Goal: Transaction & Acquisition: Purchase product/service

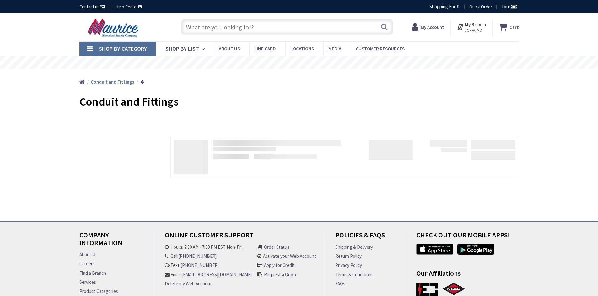
click at [214, 25] on input "text" at bounding box center [287, 27] width 212 height 16
type input "[GEOGRAPHIC_DATA], [GEOGRAPHIC_DATA]"
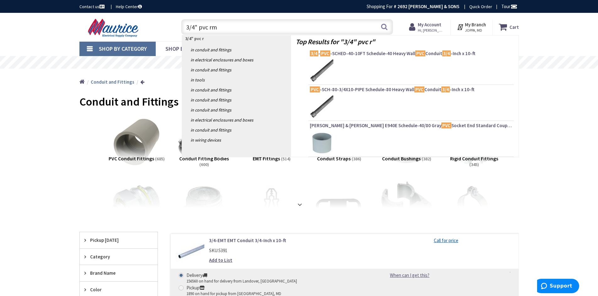
type input "3/4" pvc rmc"
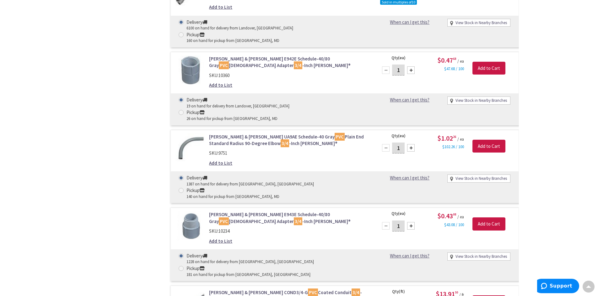
scroll to position [597, 0]
click at [119, 72] on div "Filters 15,743 items Pickup Today Joppa, MD (0 mi) (1556) Timonium, MD (16.62 m…" at bounding box center [118, 25] width 78 height 820
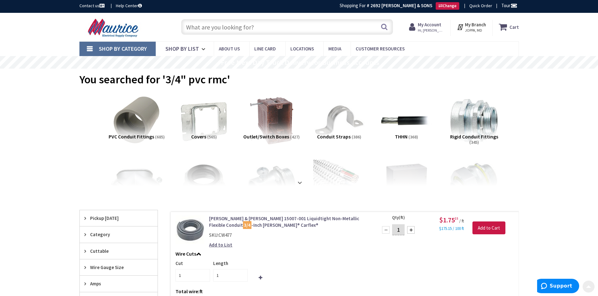
scroll to position [0, 0]
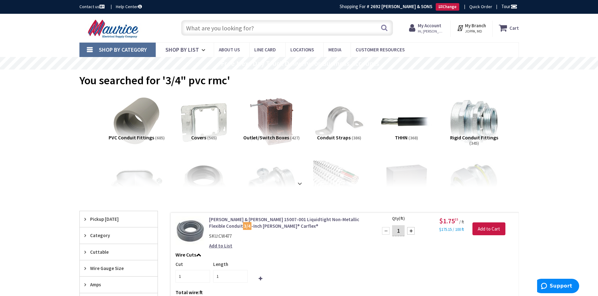
click at [238, 32] on input "text" at bounding box center [287, 28] width 212 height 16
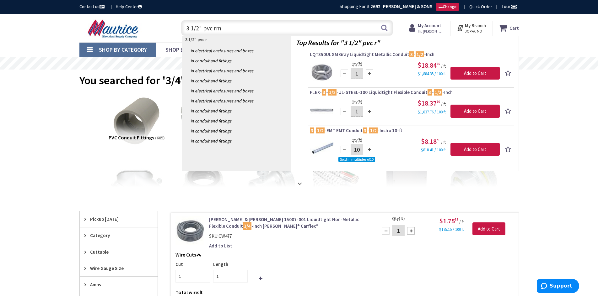
type input "3 1/2" pvc rmc"
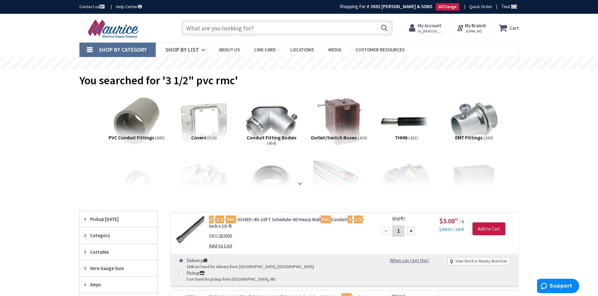
click at [242, 29] on input "text" at bounding box center [287, 28] width 212 height 16
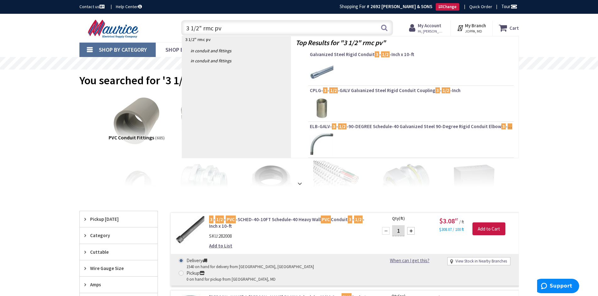
type input "3 1/2" rmc pvc"
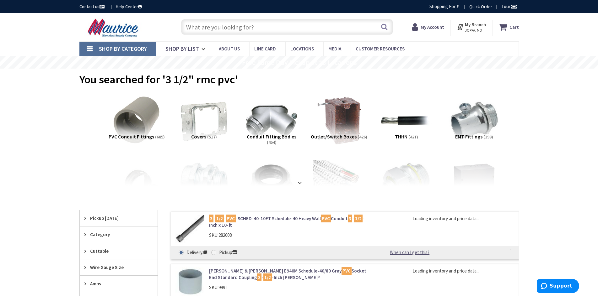
click at [300, 183] on strong at bounding box center [300, 182] width 8 height 7
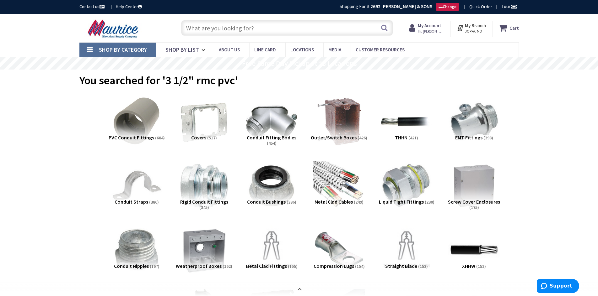
click at [283, 30] on input "text" at bounding box center [287, 28] width 212 height 16
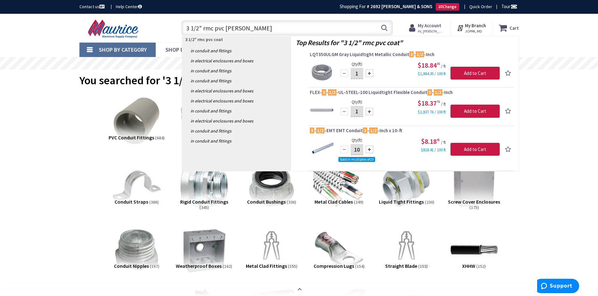
type input "3 1/2" rmc pvc coated"
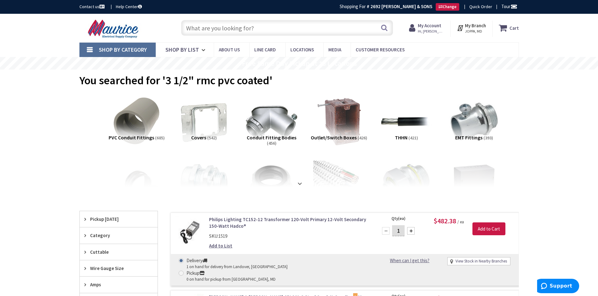
click at [280, 30] on input "text" at bounding box center [287, 28] width 212 height 16
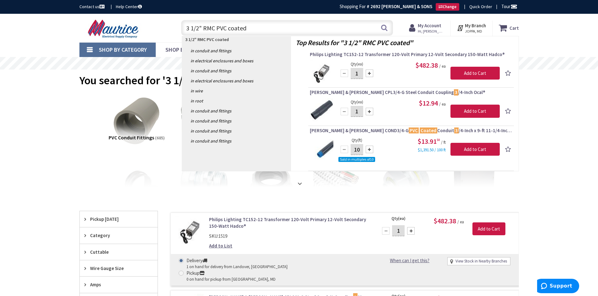
click at [197, 28] on input "3 1/2" RMC PVC coated" at bounding box center [287, 28] width 212 height 16
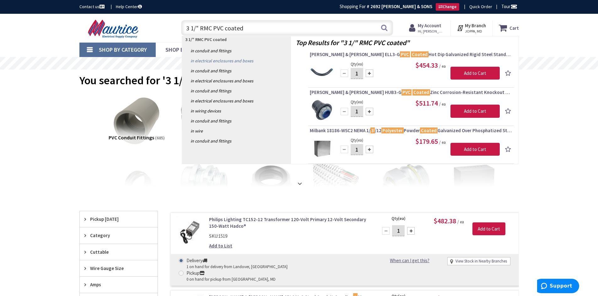
type input "3 1/2" RMC PVC coated"
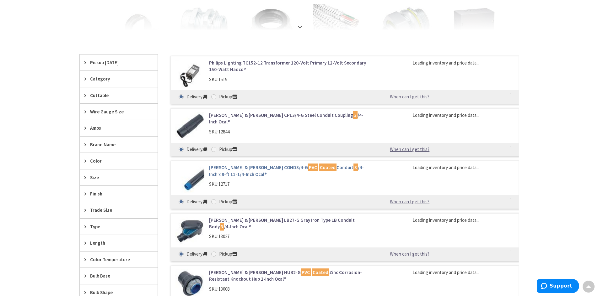
scroll to position [158, 0]
click at [245, 168] on link "[PERSON_NAME] & [PERSON_NAME] COND3/4-G PVC Coated Conduit 3 /4-Inch x 9-ft 11-…" at bounding box center [289, 169] width 160 height 13
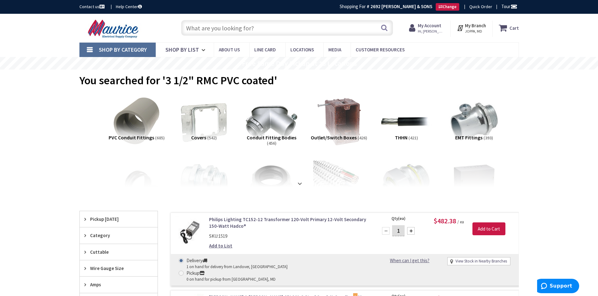
click at [247, 28] on input "text" at bounding box center [287, 28] width 212 height 16
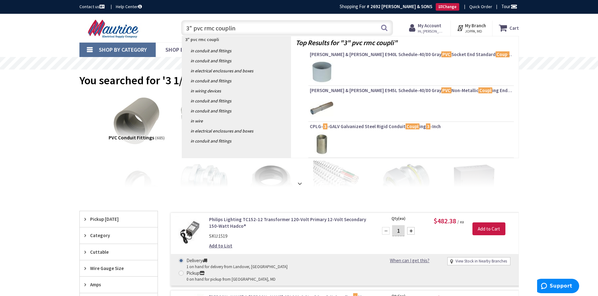
type input "3" pvc rmc coupling"
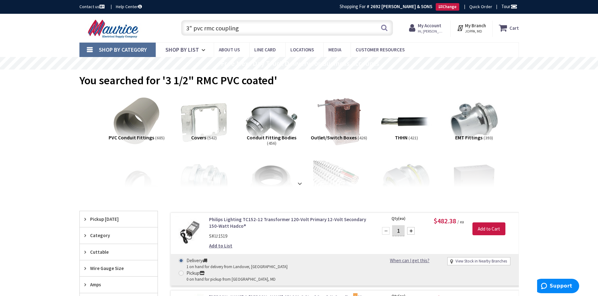
scroll to position [63, 0]
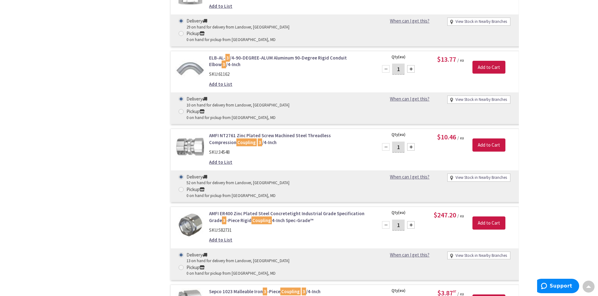
scroll to position [2291, 0]
